Goal: Information Seeking & Learning: Learn about a topic

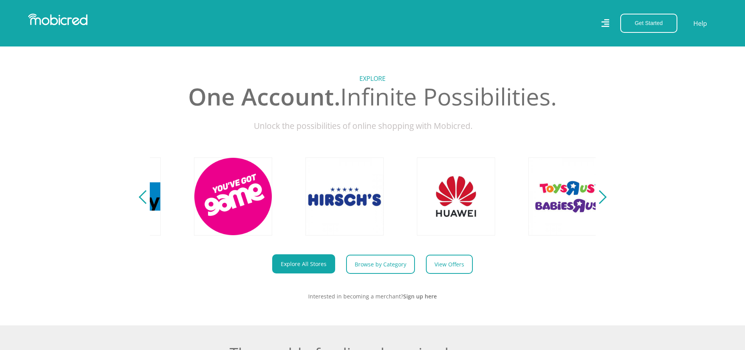
scroll to position [0, 1783]
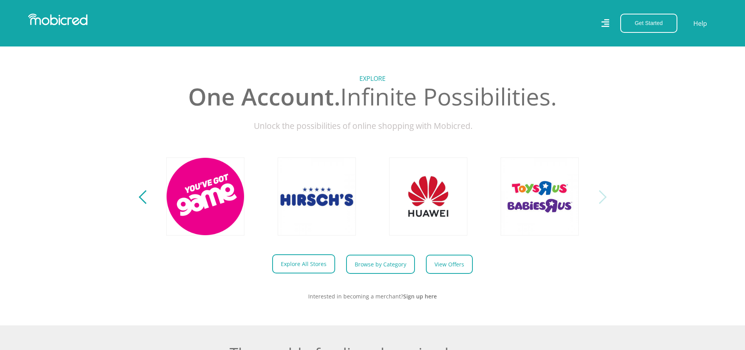
click at [312, 273] on link "Explore All Stores" at bounding box center [303, 264] width 63 height 19
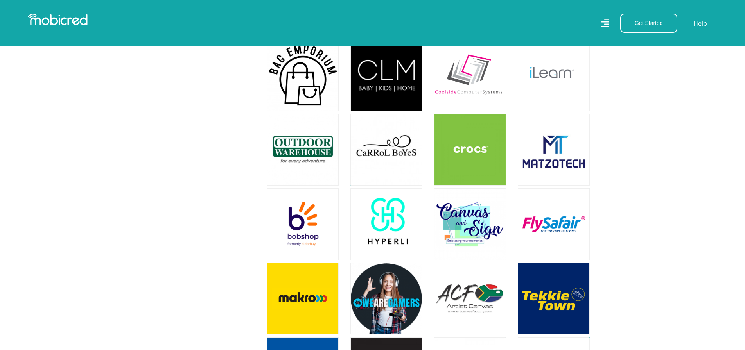
scroll to position [1289, 0]
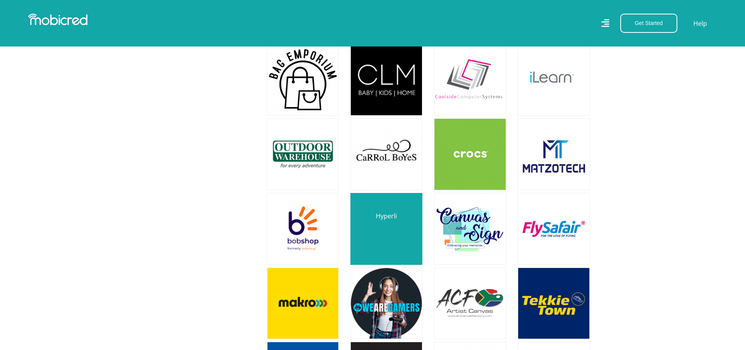
click at [397, 209] on link at bounding box center [386, 229] width 84 height 84
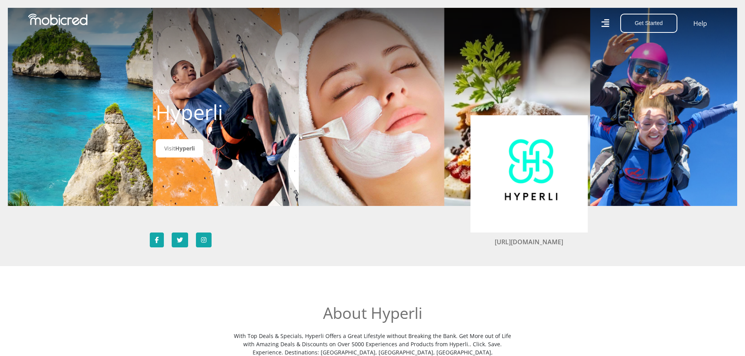
click at [605, 24] on icon at bounding box center [605, 23] width 8 height 8
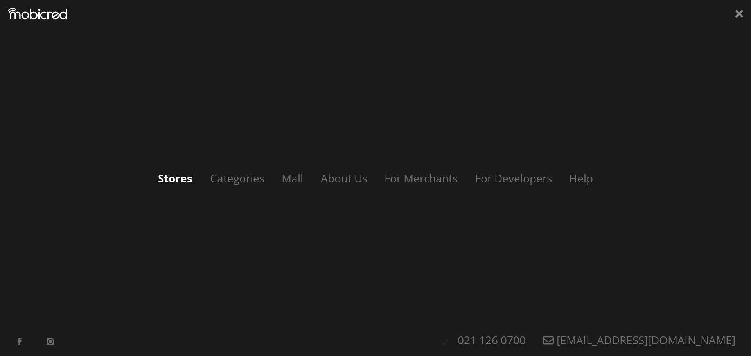
click at [192, 176] on link "Stores" at bounding box center [175, 178] width 50 height 15
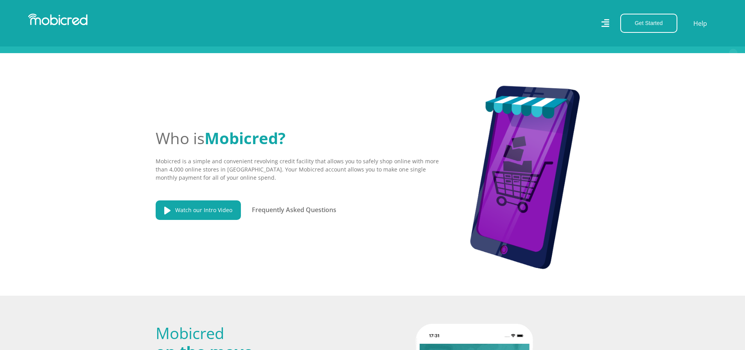
scroll to position [156, 0]
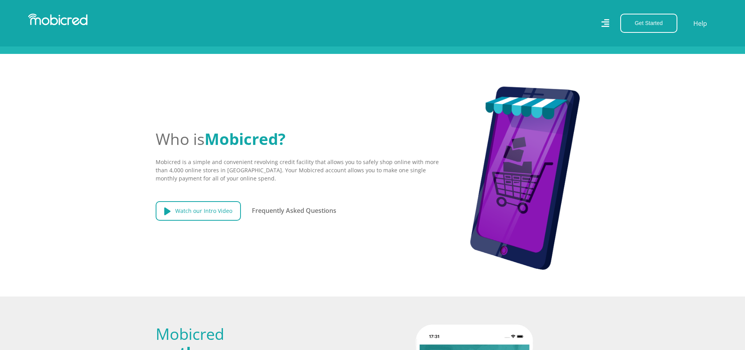
click at [215, 214] on link "Watch our Intro Video" at bounding box center [198, 211] width 85 height 20
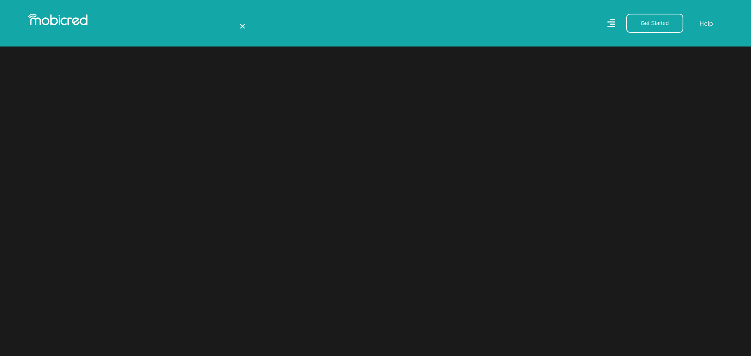
click at [243, 27] on span "×" at bounding box center [242, 25] width 6 height 15
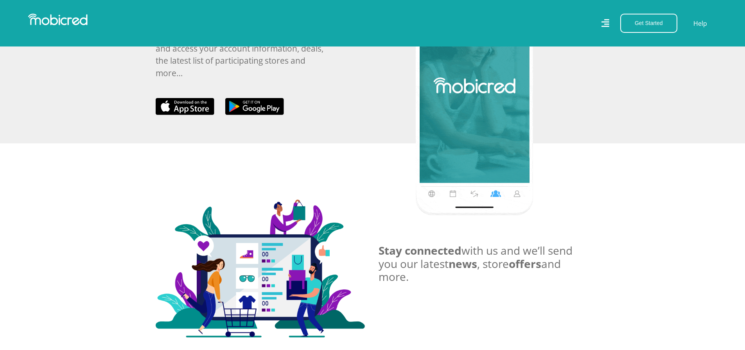
scroll to position [508, 0]
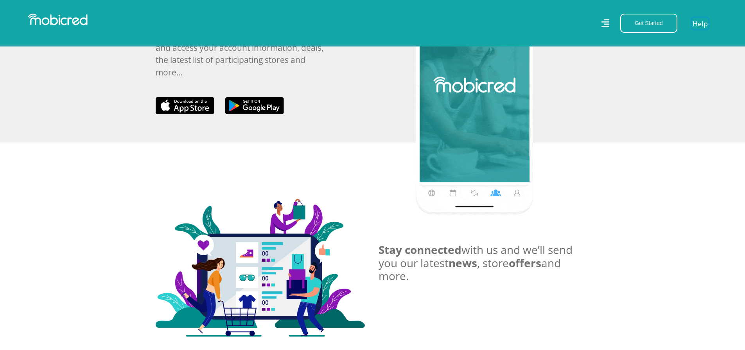
click at [699, 26] on link "Help" at bounding box center [700, 23] width 16 height 11
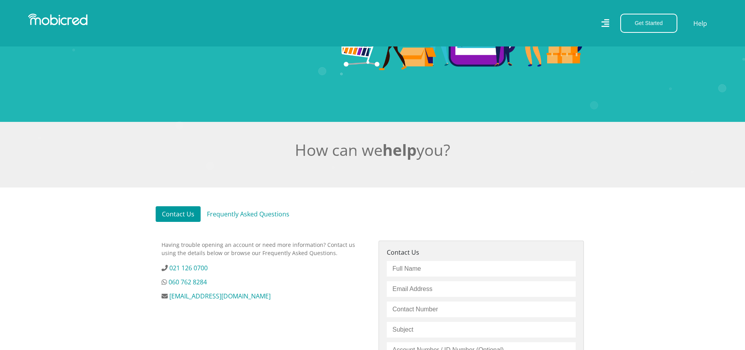
scroll to position [156, 0]
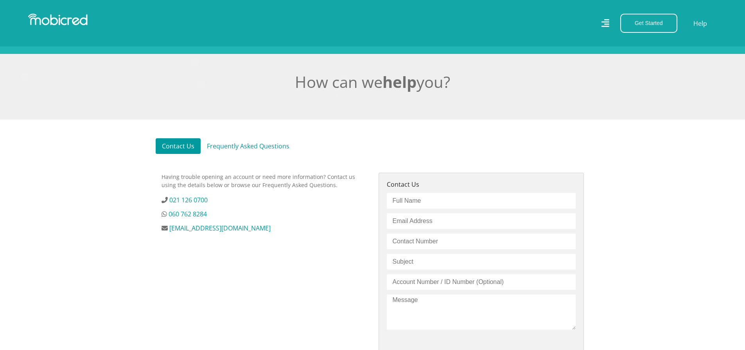
click at [269, 147] on link "Frequently Asked Questions" at bounding box center [248, 146] width 95 height 16
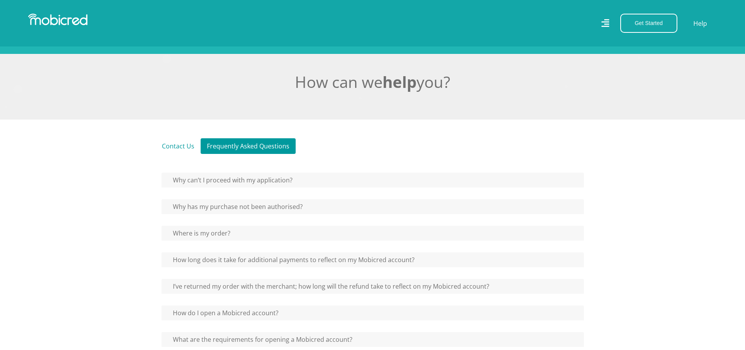
click at [396, 208] on h5 "Why has my purchase not been authorised?" at bounding box center [372, 206] width 422 height 15
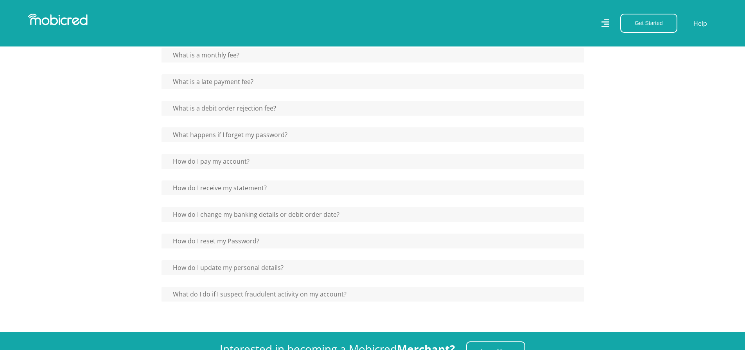
scroll to position [626, 0]
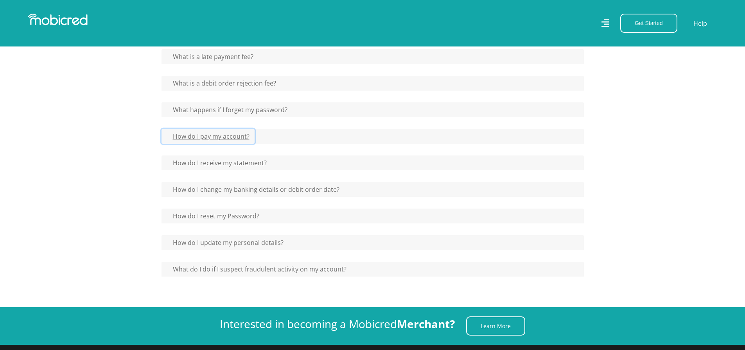
click at [231, 143] on button "How do I pay my account?" at bounding box center [207, 136] width 93 height 15
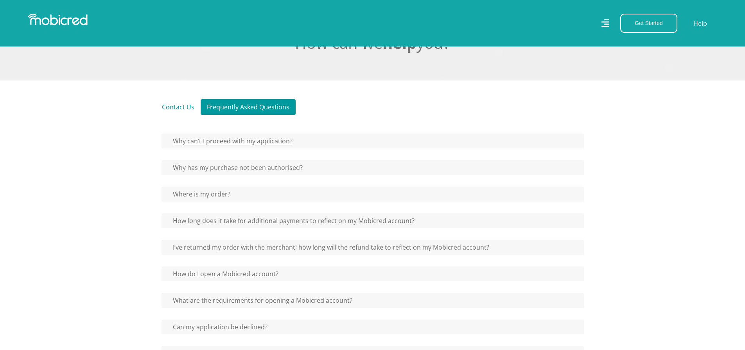
scroll to position [117, 0]
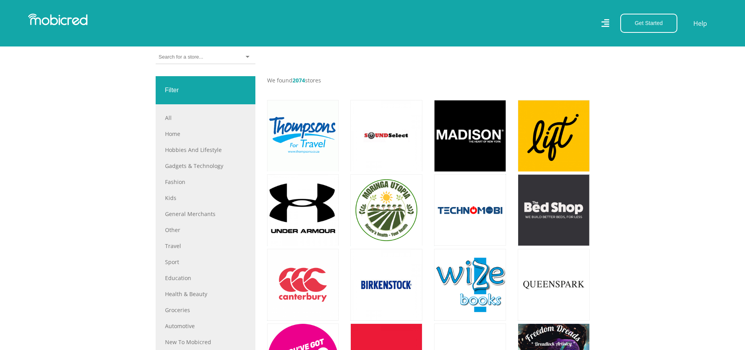
scroll to position [274, 0]
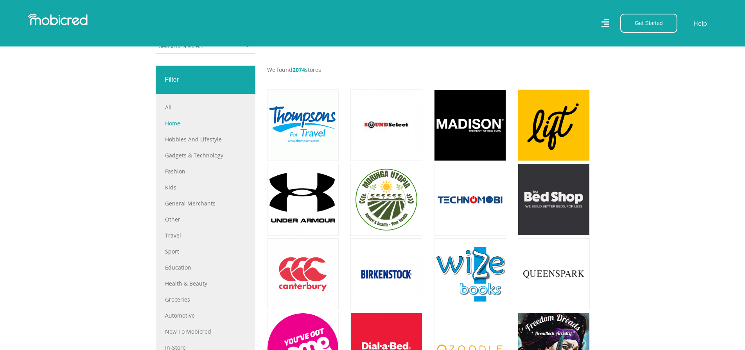
click at [170, 124] on link "Home" at bounding box center [205, 123] width 81 height 8
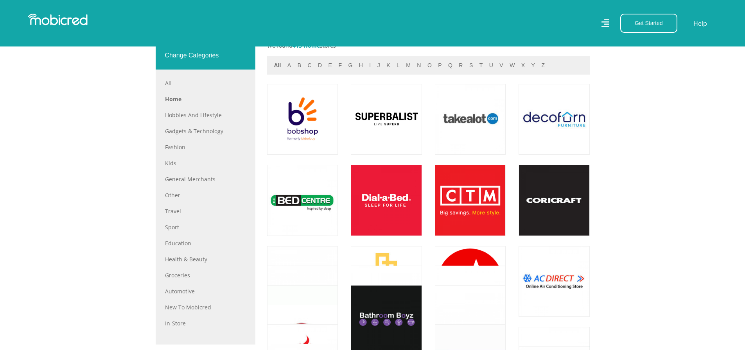
scroll to position [352, 0]
